Goal: Find specific page/section: Find specific page/section

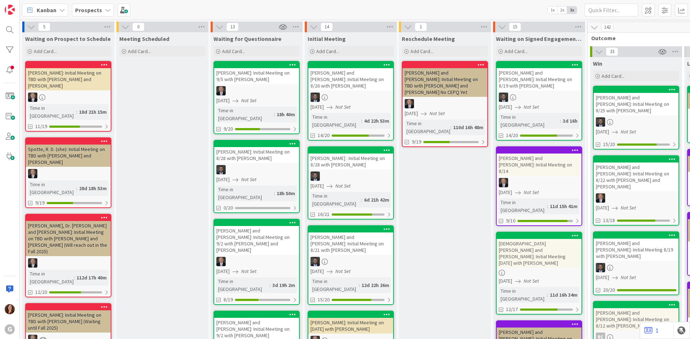
click at [95, 9] on b "Prospects" at bounding box center [88, 9] width 27 height 7
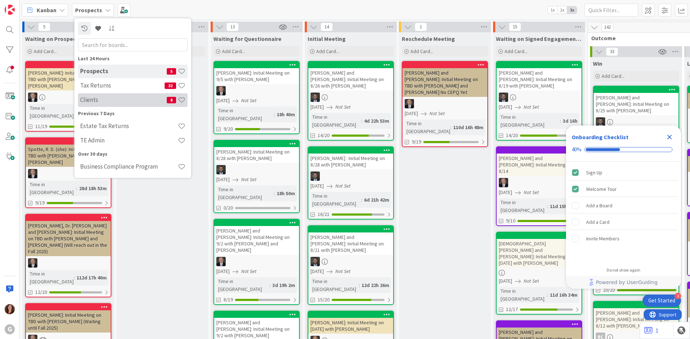
click at [89, 105] on div "Clients 8" at bounding box center [133, 100] width 110 height 14
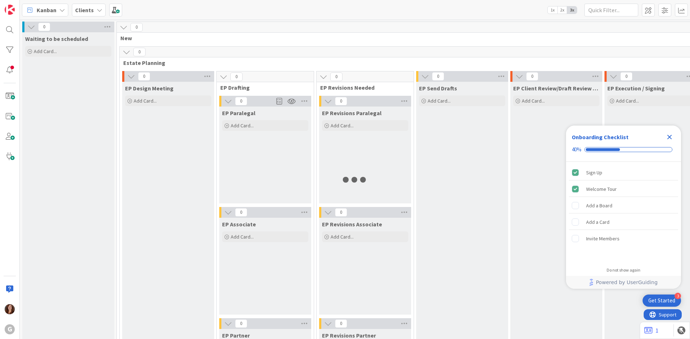
click at [670, 135] on icon "Close Checklist" at bounding box center [669, 137] width 9 height 9
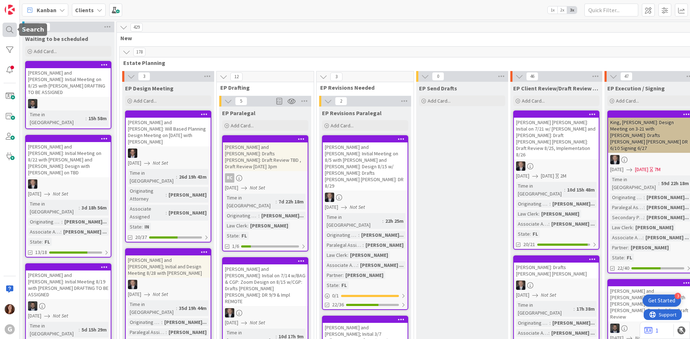
click at [13, 31] on div at bounding box center [10, 30] width 14 height 14
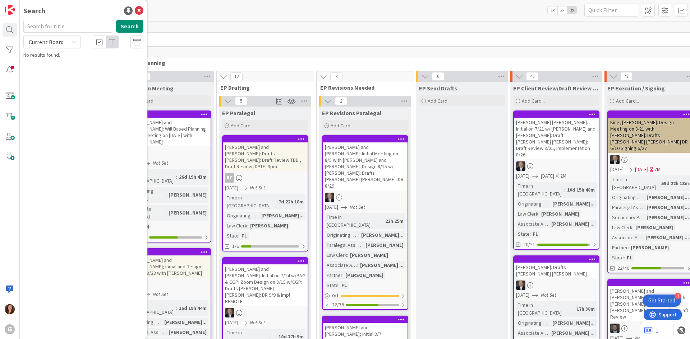
click at [68, 29] on input "text" at bounding box center [68, 26] width 90 height 13
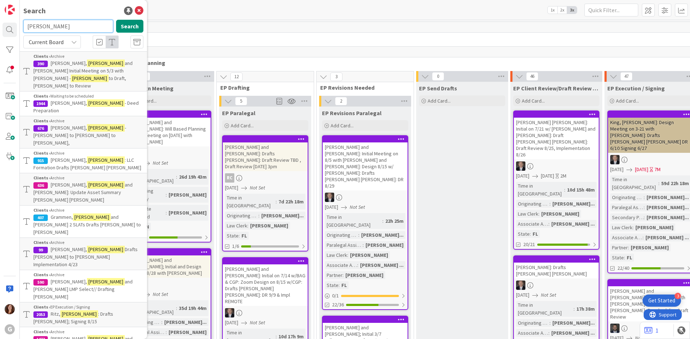
drag, startPoint x: 56, startPoint y: 26, endPoint x: 19, endPoint y: 23, distance: 37.5
click at [19, 23] on div "G Search robert Search Current Board Clients › Archive 390 Morris, Robert and C…" at bounding box center [10, 169] width 20 height 339
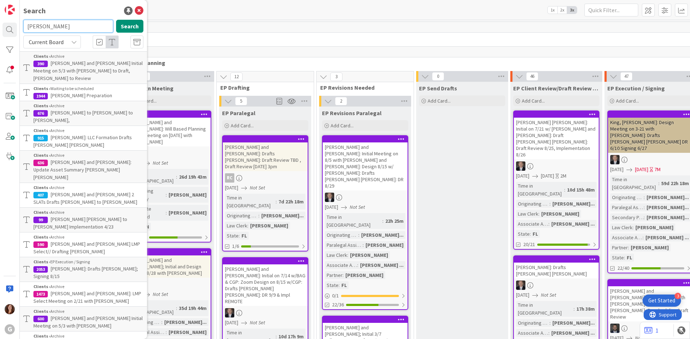
type input "michel"
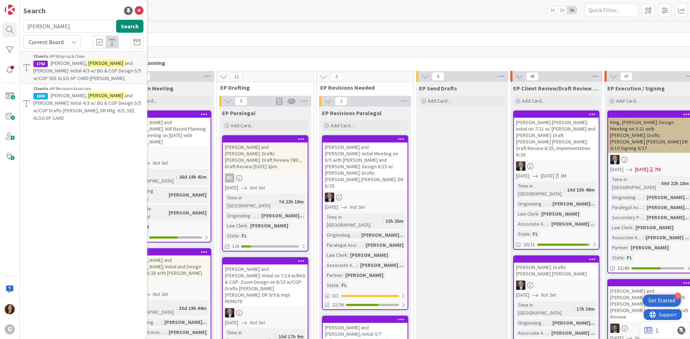
click at [79, 72] on span "and Kelly-Anne: Initial 4/3 w/ BG & CGP Design 5/5 w/CGP SEE ALSO AP CARD Paul …" at bounding box center [87, 71] width 108 height 22
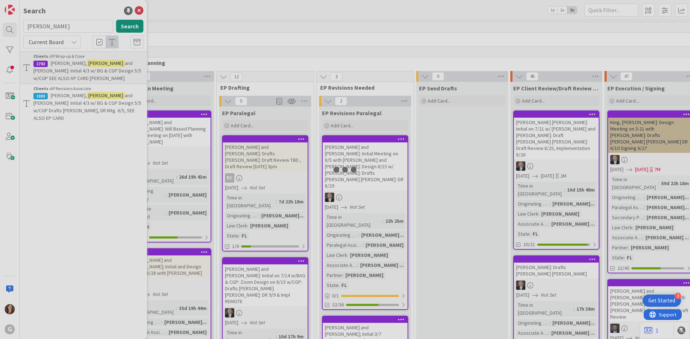
click at [79, 72] on div at bounding box center [345, 169] width 690 height 339
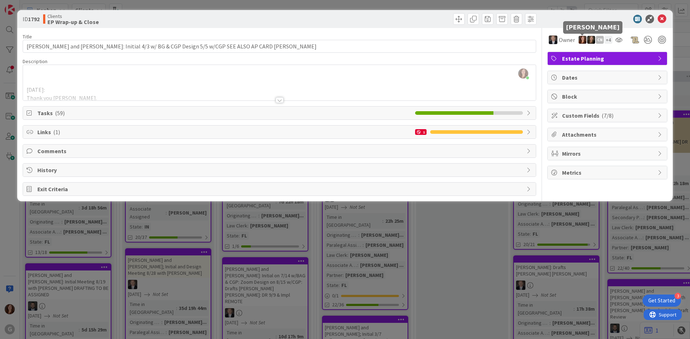
click at [581, 42] on img at bounding box center [582, 40] width 8 height 8
click at [581, 40] on img at bounding box center [582, 40] width 8 height 8
click at [583, 40] on img at bounding box center [582, 40] width 8 height 8
click at [574, 53] on link "Remove" at bounding box center [557, 53] width 57 height 11
click at [608, 40] on div "+ 3" at bounding box center [608, 40] width 8 height 8
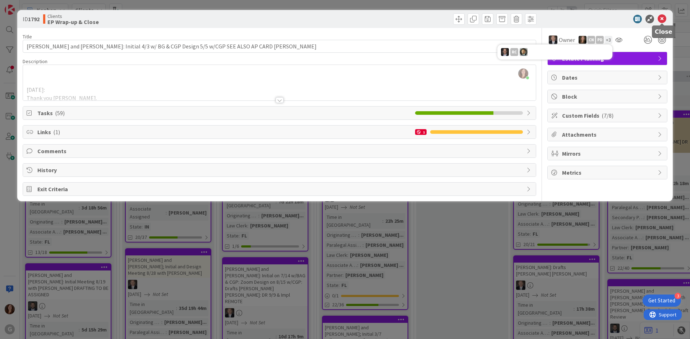
click at [660, 20] on icon at bounding box center [661, 19] width 9 height 9
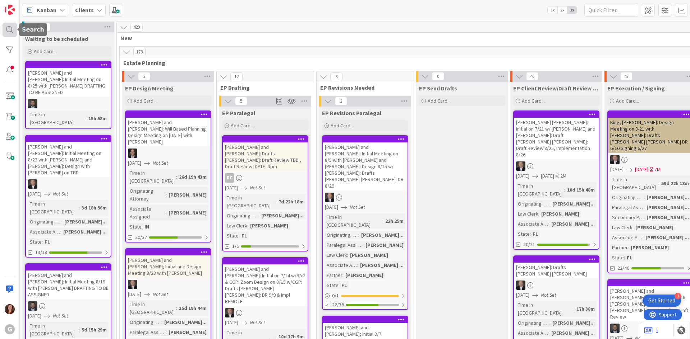
click at [10, 32] on div at bounding box center [10, 30] width 14 height 14
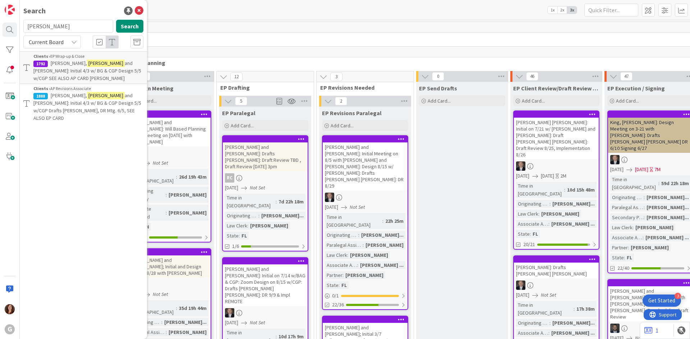
click at [86, 106] on span "and Kelly-Anne: Initial 4/3 w/ BG & CGP Design 5/5 w/CGP Drafts Joel Bobby, DR …" at bounding box center [87, 106] width 108 height 29
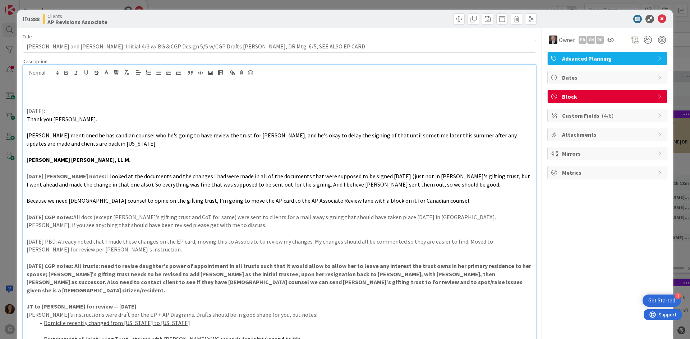
click at [194, 79] on div "Carina Arias just joined 6/25/25: Thank you Bobby. Michel mentioned he has cand…" at bounding box center [279, 310] width 513 height 490
click at [606, 40] on icon at bounding box center [609, 40] width 7 height 6
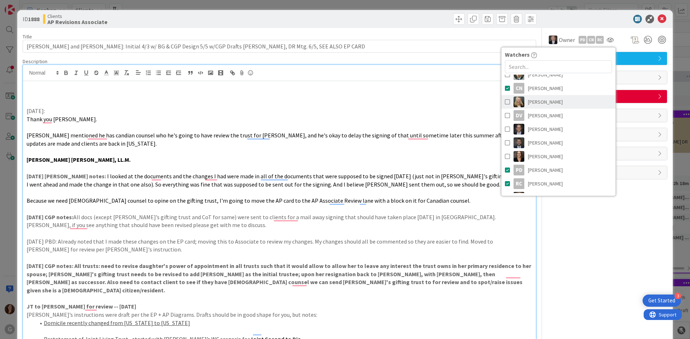
scroll to position [48, 0]
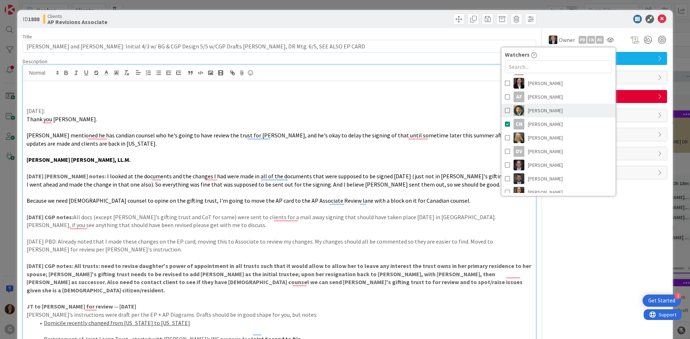
click at [505, 111] on span at bounding box center [507, 110] width 5 height 11
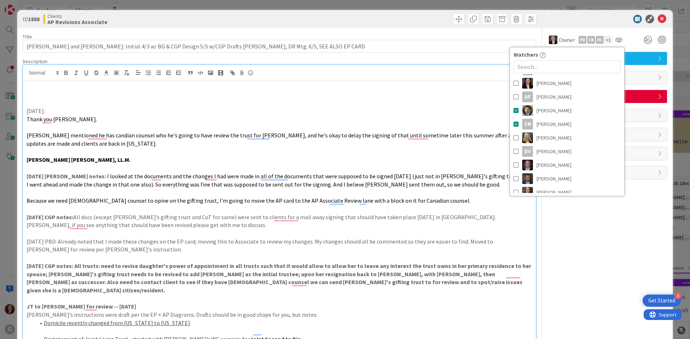
click at [599, 217] on div "Owner PD CN RC + 1 Watchers Carina Arias Amanda Mattox Amber Medina AF Anthony …" at bounding box center [607, 339] width 120 height 623
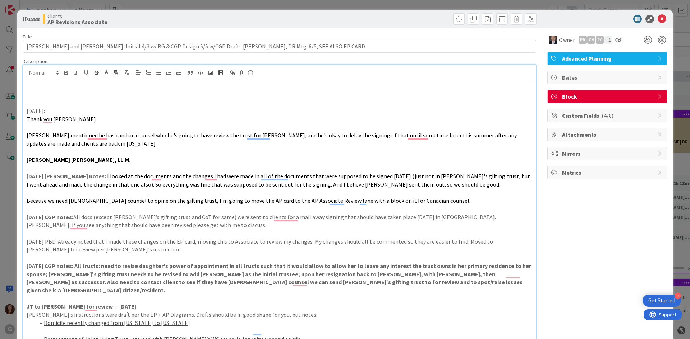
click at [69, 95] on p "To enrich screen reader interactions, please activate Accessibility in Grammarl…" at bounding box center [279, 95] width 505 height 8
click at [68, 89] on p "To enrich screen reader interactions, please activate Accessibility in Grammarl…" at bounding box center [279, 87] width 505 height 8
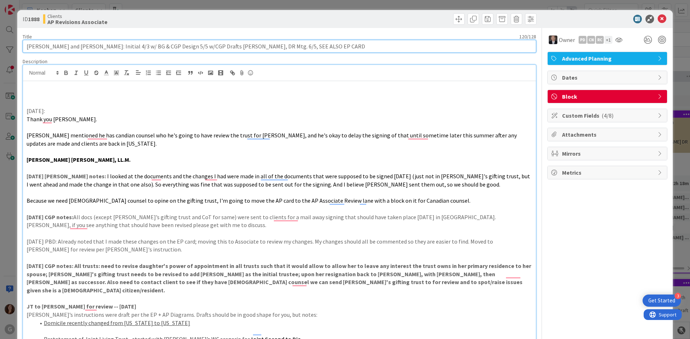
click at [100, 48] on input "Robert, Michel and Kelly-Anne: Initial 4/3 w/ BG & CGP Design 5/5 w/CGP Drafts …" at bounding box center [279, 46] width 513 height 13
drag, startPoint x: 100, startPoint y: 47, endPoint x: 0, endPoint y: 35, distance: 100.3
click at [0, 35] on div "ID 1888 Clients AP Revisions Associate Title 120 / 128 Robert, Michel and Kelly…" at bounding box center [345, 169] width 690 height 339
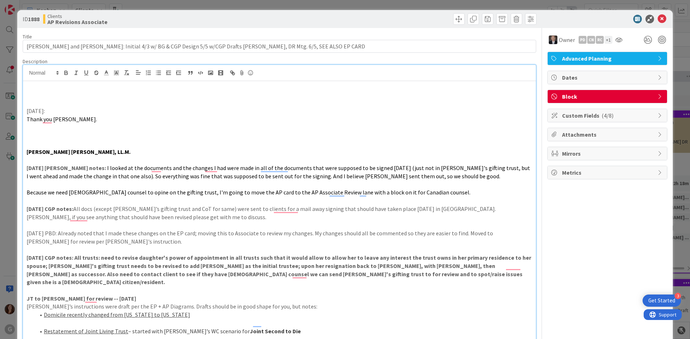
click at [51, 140] on p "To enrich screen reader interactions, please activate Accessibility in Grammarl…" at bounding box center [279, 144] width 505 height 8
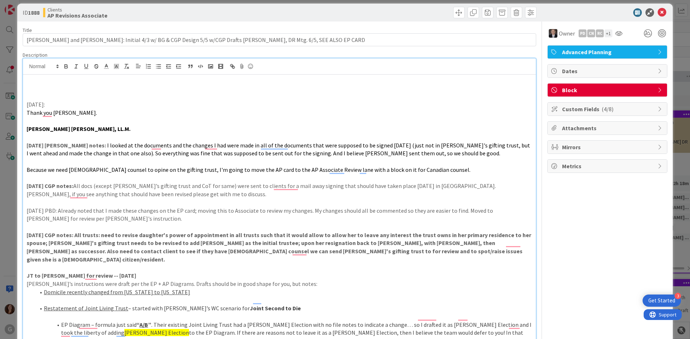
scroll to position [0, 0]
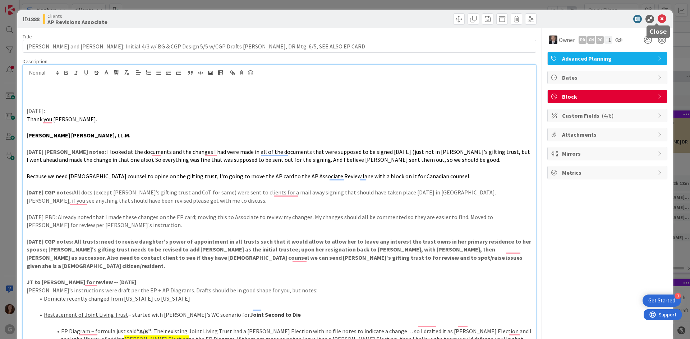
click at [657, 17] on icon at bounding box center [661, 19] width 9 height 9
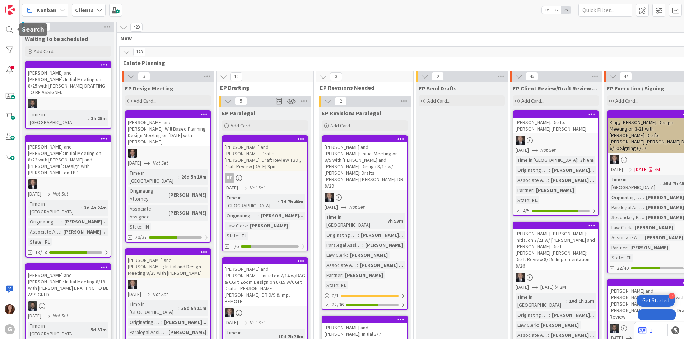
click at [10, 27] on div at bounding box center [10, 30] width 14 height 14
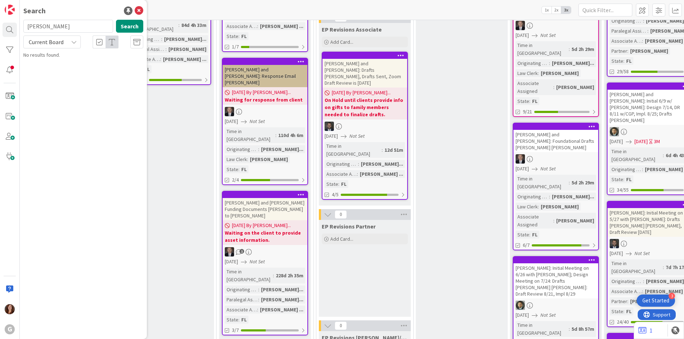
drag, startPoint x: 69, startPoint y: 29, endPoint x: 0, endPoint y: 21, distance: 69.1
click at [0, 21] on div "G Search [PERSON_NAME] Search Current Board No results found." at bounding box center [10, 169] width 20 height 339
